Goal: Task Accomplishment & Management: Complete application form

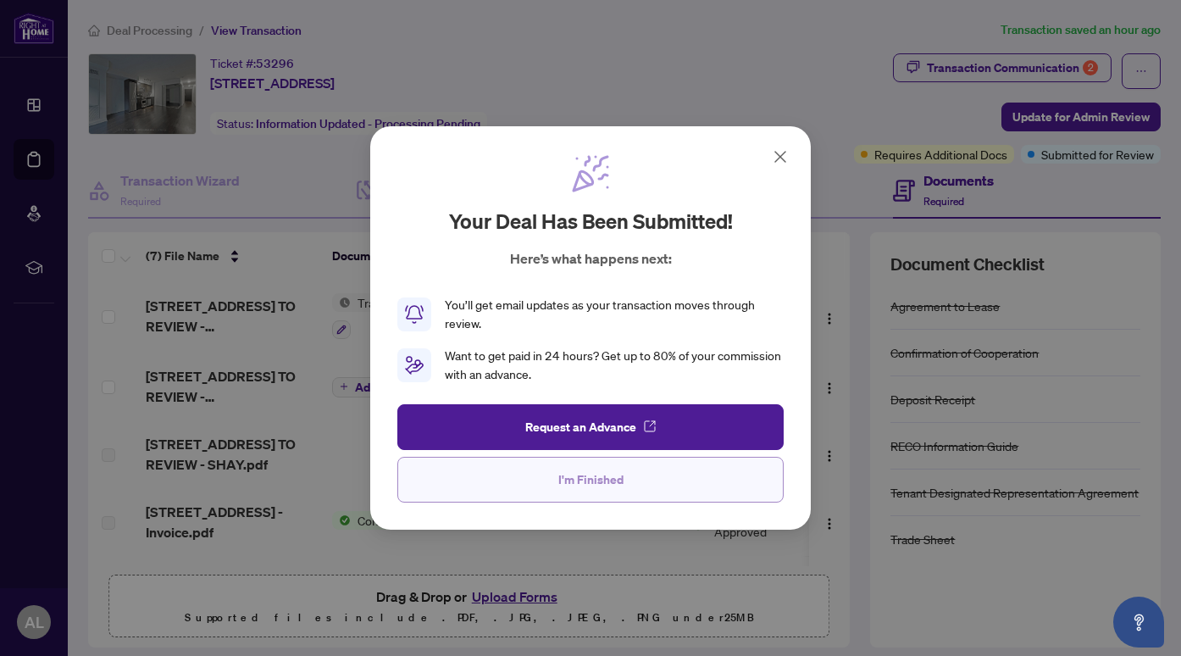
click at [567, 489] on span "I'm Finished" at bounding box center [590, 479] width 65 height 27
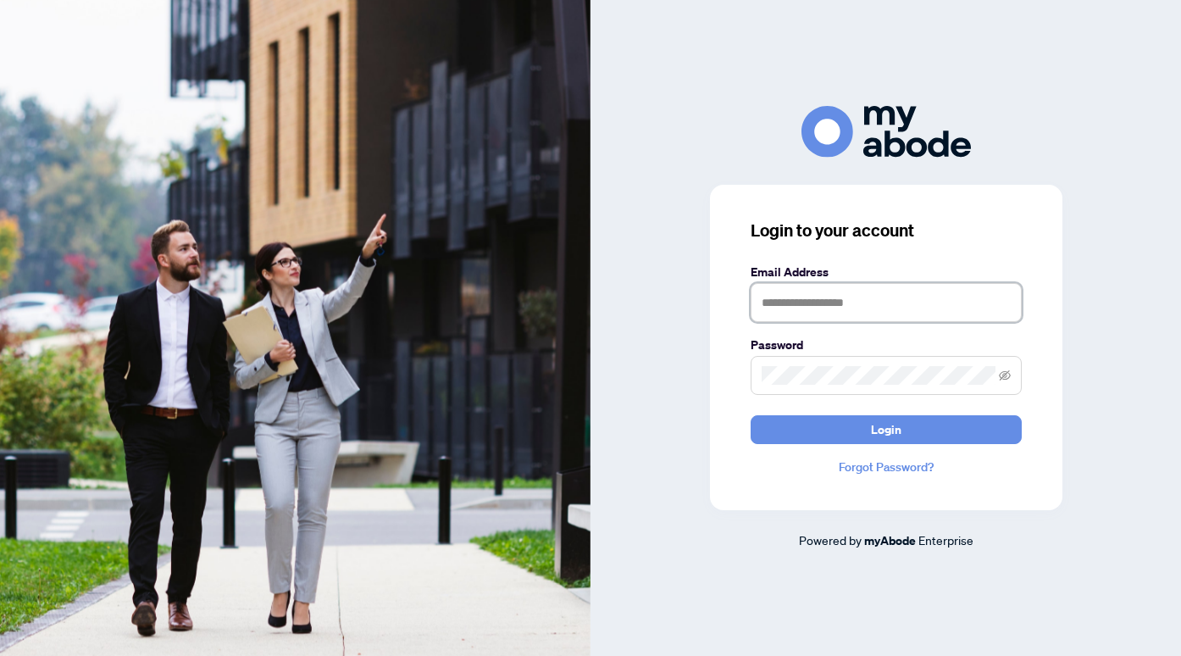
click at [799, 310] on input "text" at bounding box center [886, 302] width 271 height 39
type input "**********"
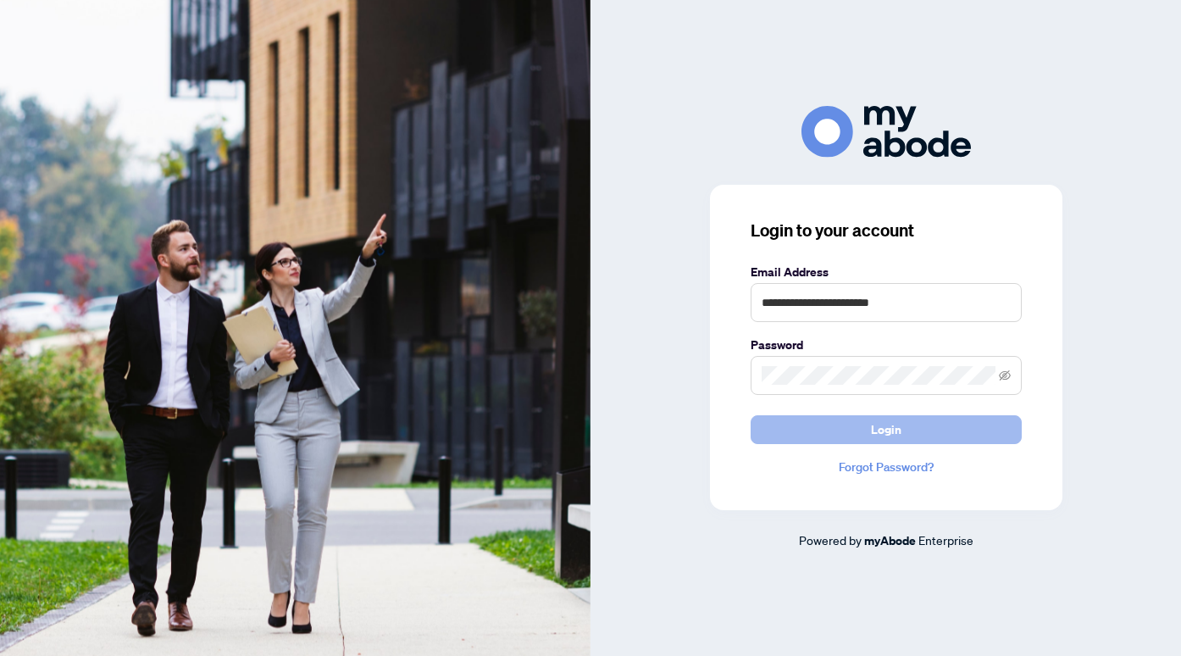
click at [884, 417] on span "Login" at bounding box center [886, 429] width 31 height 27
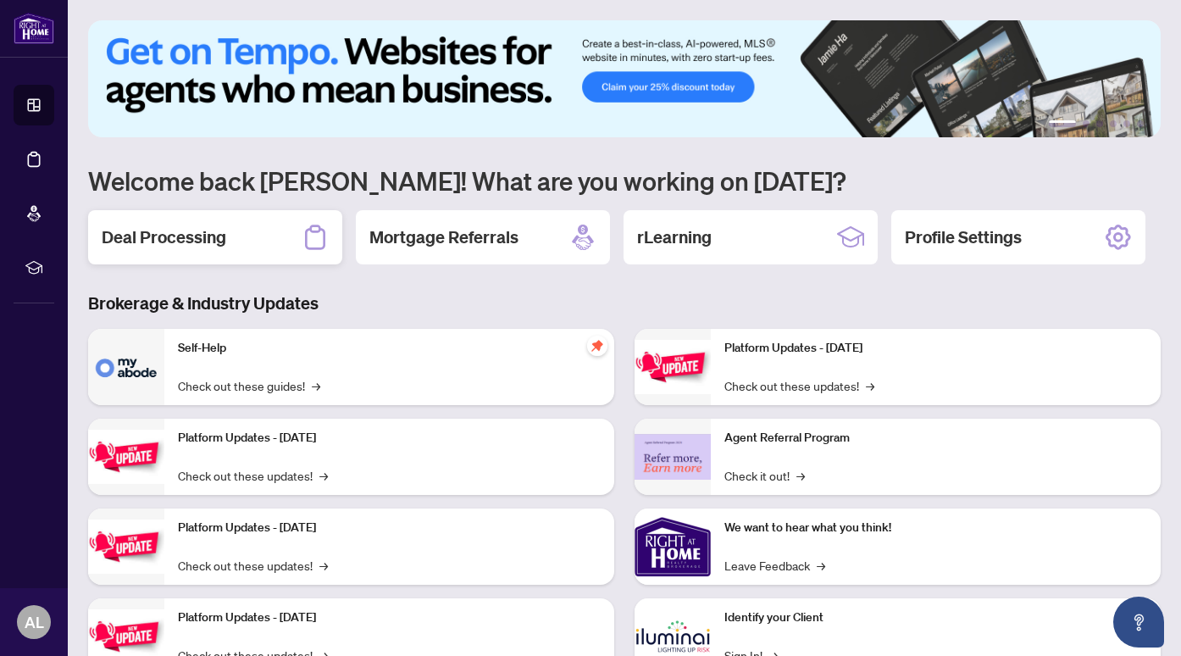
click at [246, 216] on div "Deal Processing" at bounding box center [215, 237] width 254 height 54
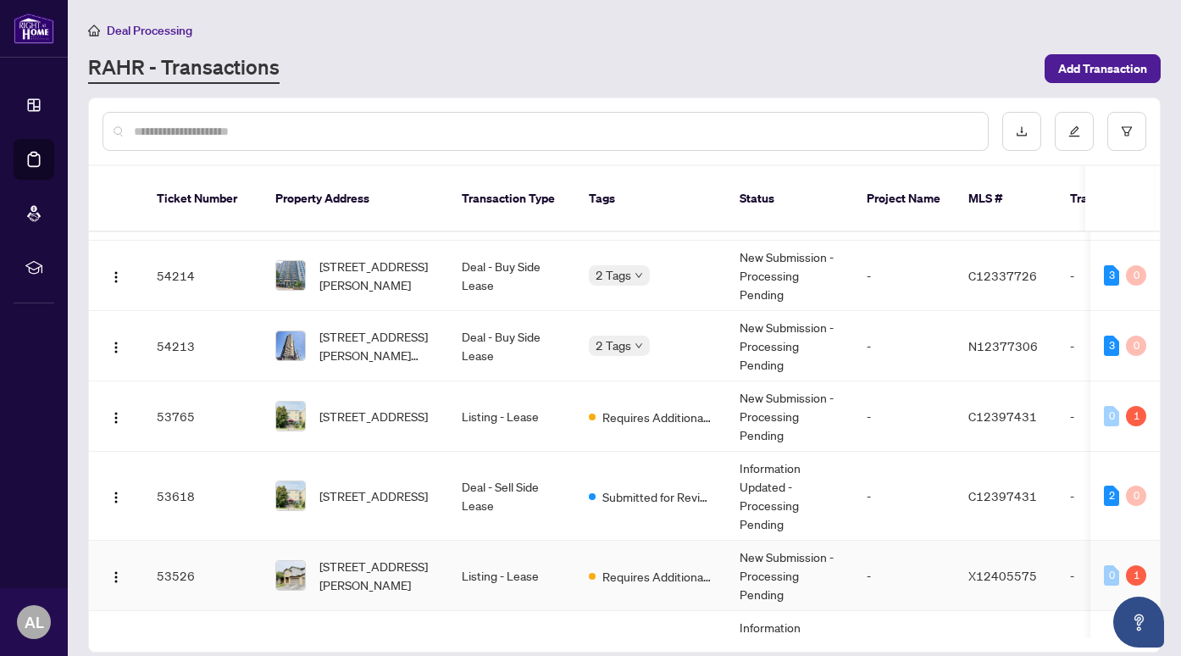
scroll to position [147, 0]
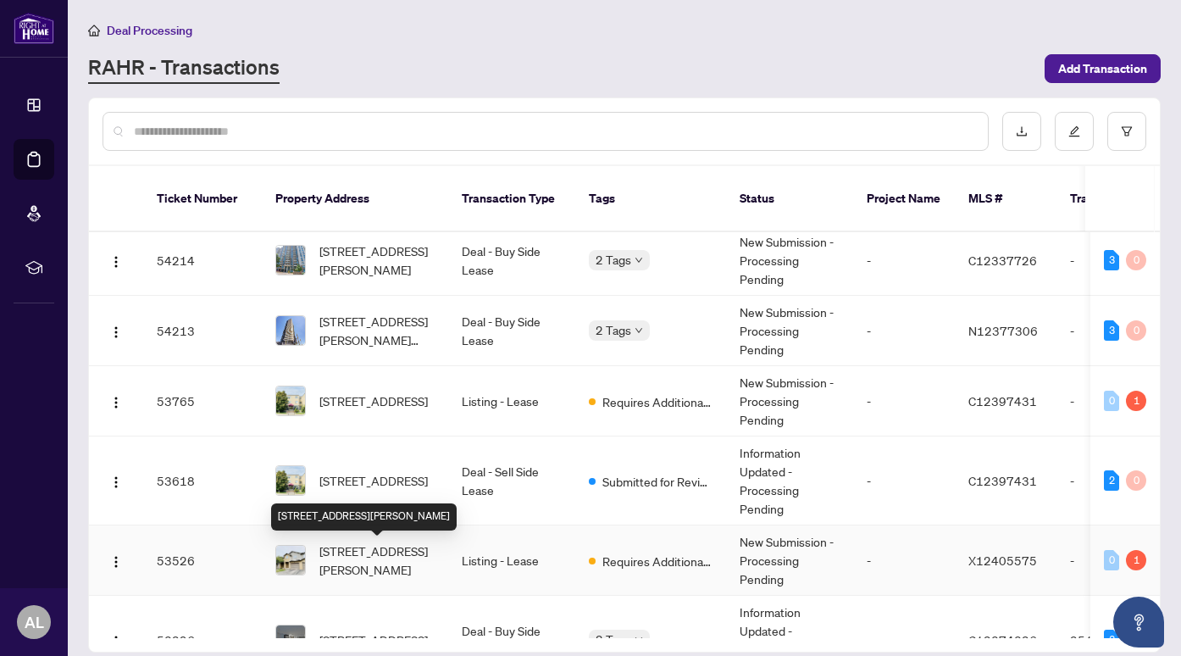
click at [386, 551] on span "10-800 Paramount Dr, Hamilton, Ontario L8J 3V7, Canada" at bounding box center [376, 559] width 115 height 37
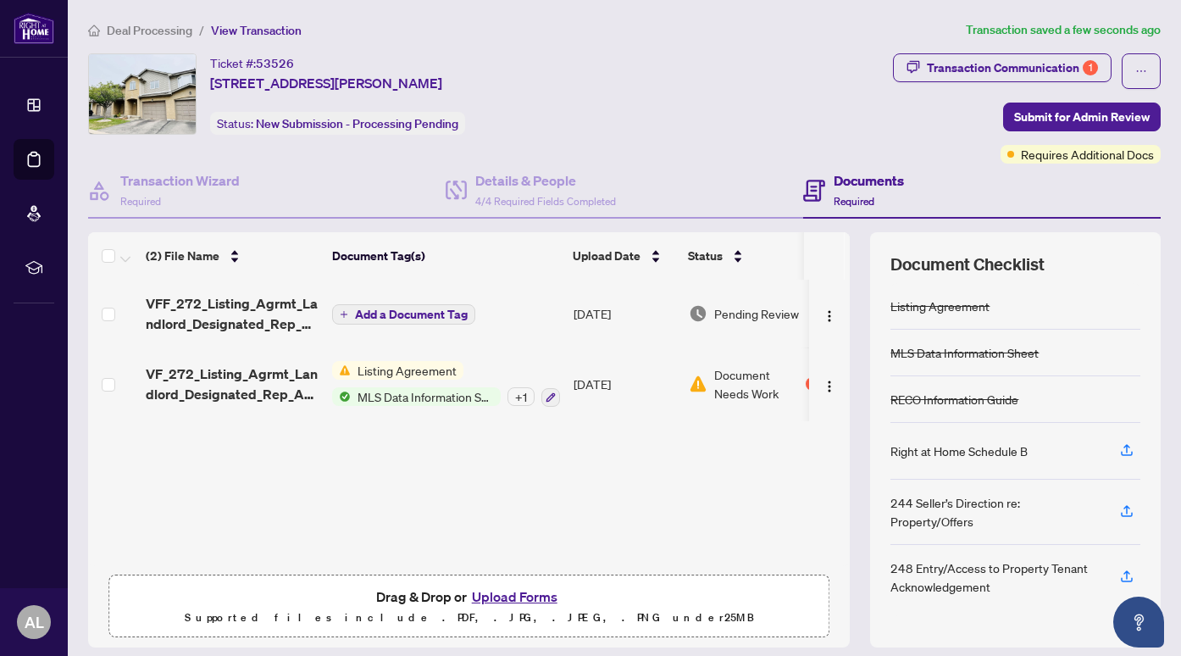
click at [408, 310] on span "Add a Document Tag" at bounding box center [411, 314] width 113 height 12
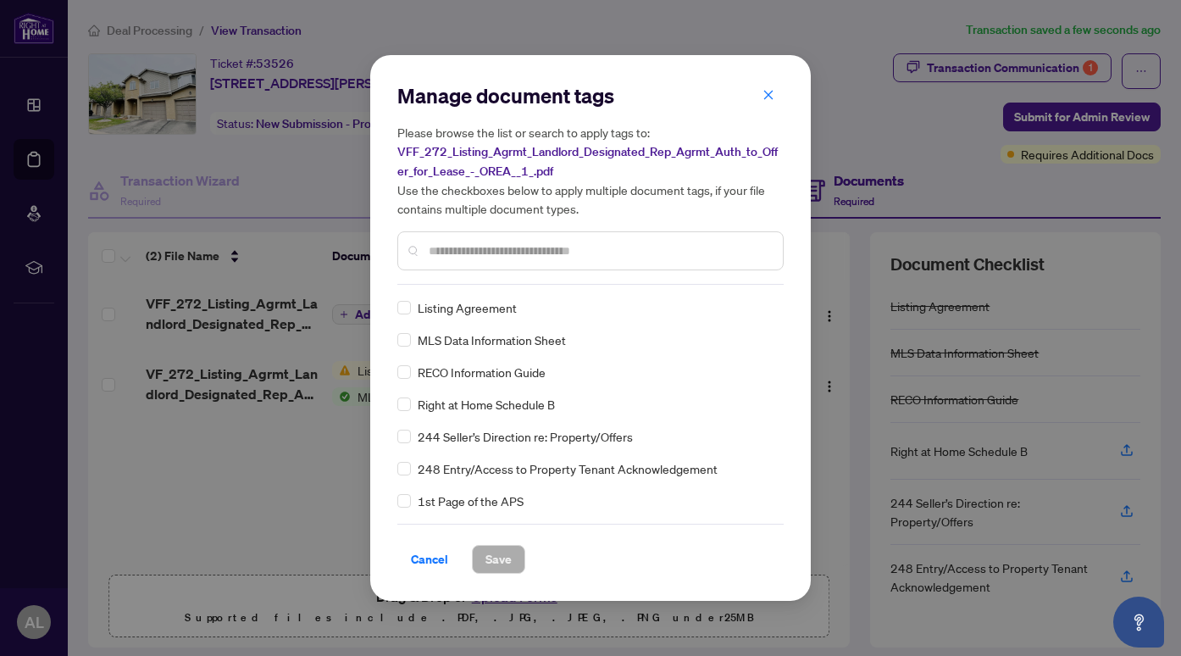
click at [412, 306] on div "Listing Agreement" at bounding box center [585, 307] width 376 height 19
click at [490, 555] on span "Save" at bounding box center [499, 559] width 26 height 27
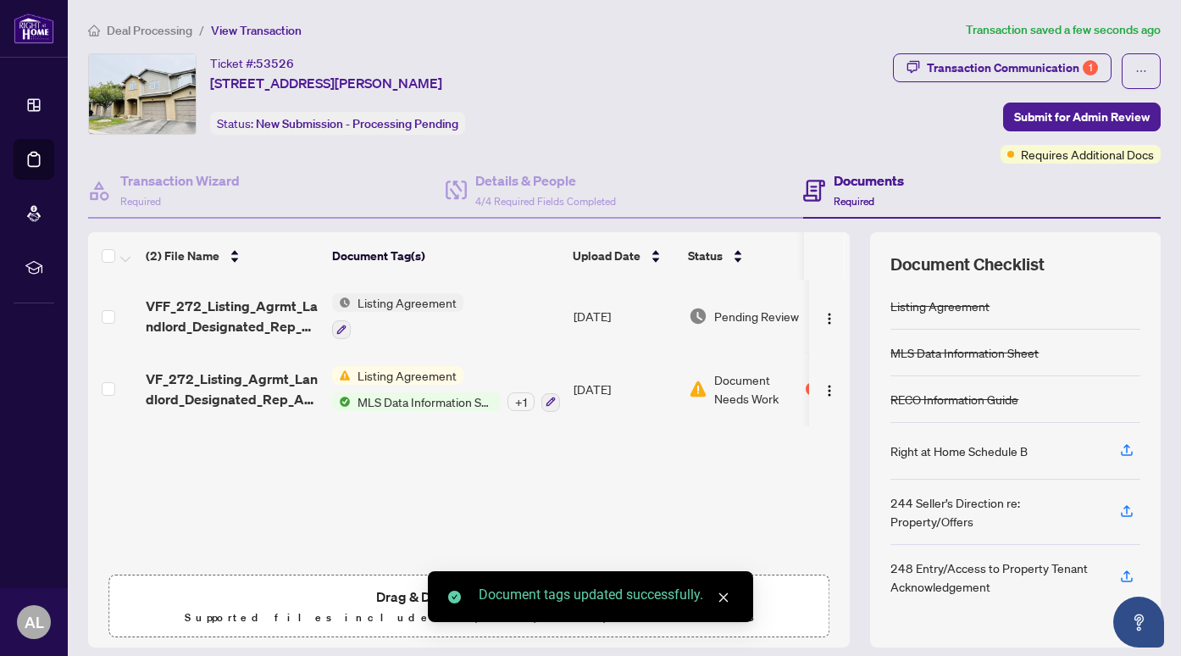
click at [1049, 119] on span "Submit for Admin Review" at bounding box center [1082, 116] width 136 height 27
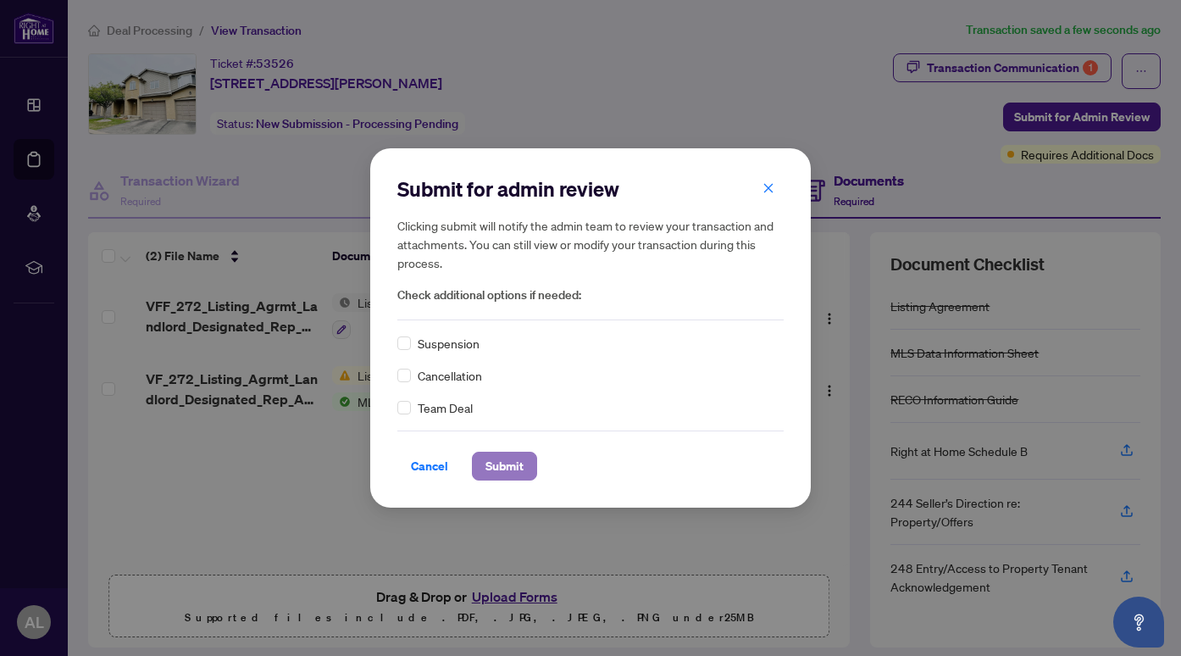
click at [504, 476] on span "Submit" at bounding box center [505, 465] width 38 height 27
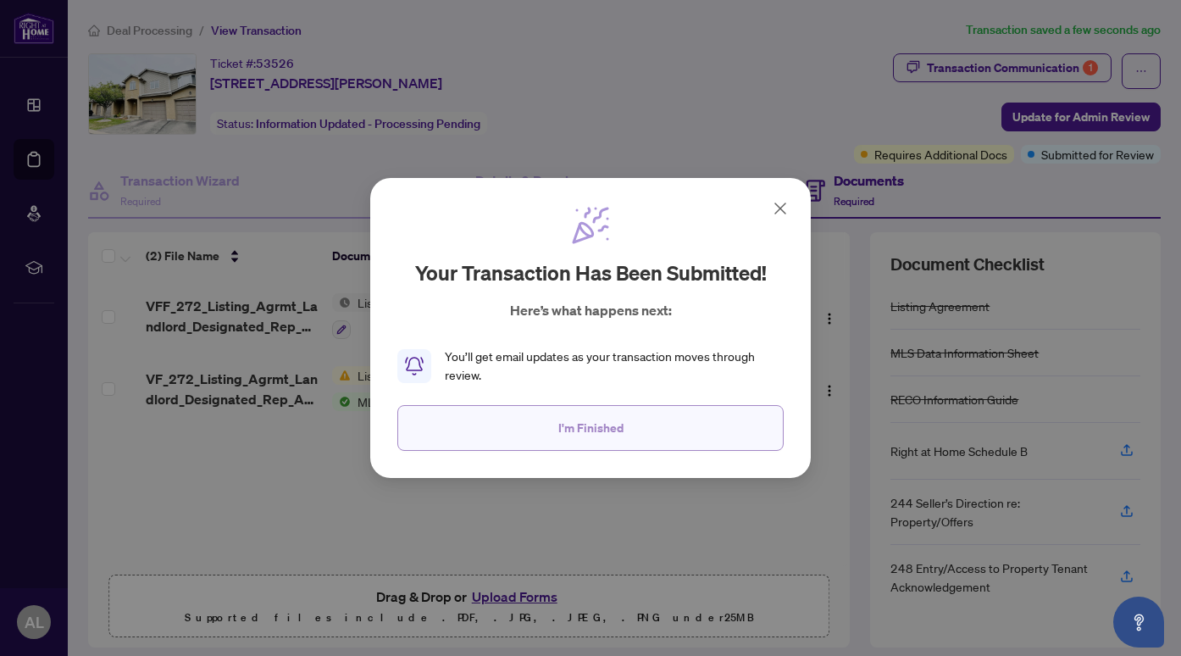
click at [606, 425] on span "I'm Finished" at bounding box center [590, 427] width 65 height 27
